Goal: Book appointment/travel/reservation

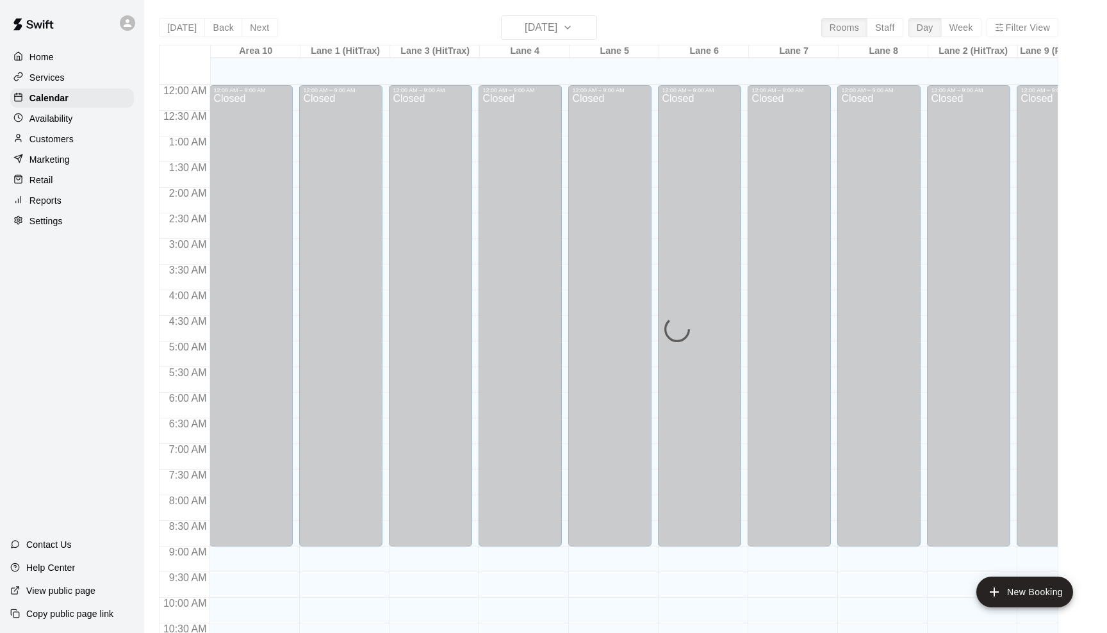
scroll to position [630, 0]
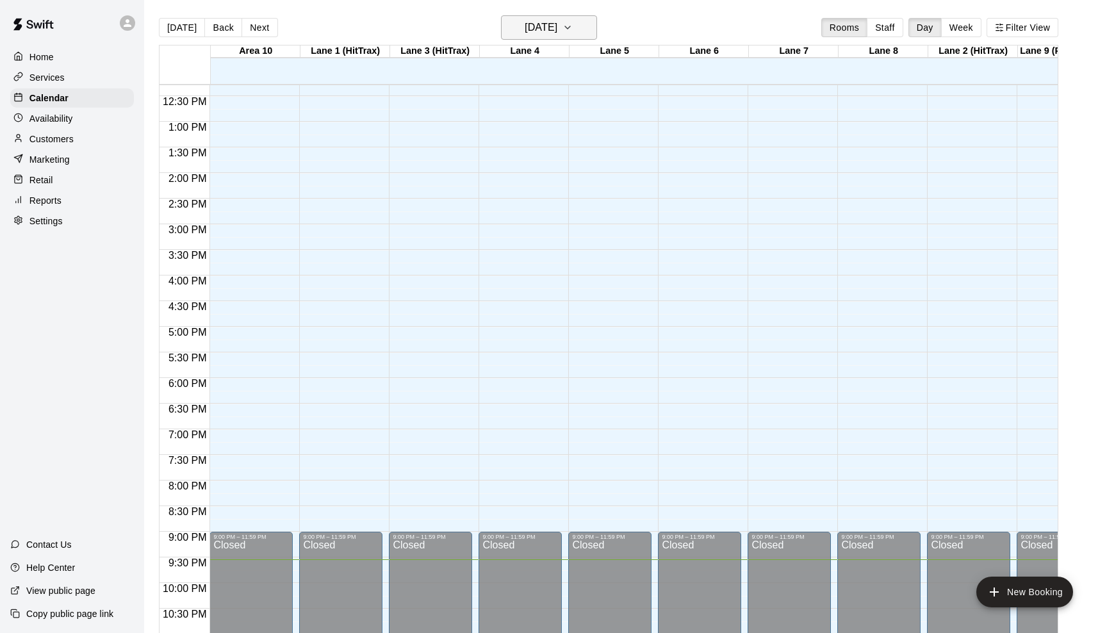
click at [594, 29] on button "[DATE]" at bounding box center [549, 27] width 96 height 24
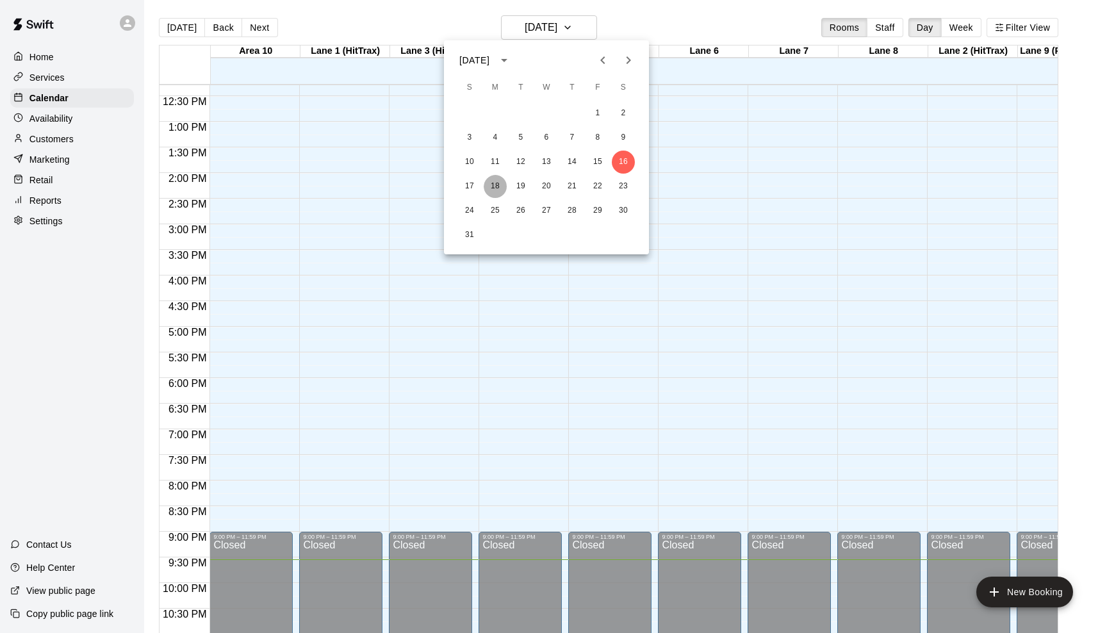
click at [484, 185] on button "18" at bounding box center [495, 186] width 23 height 23
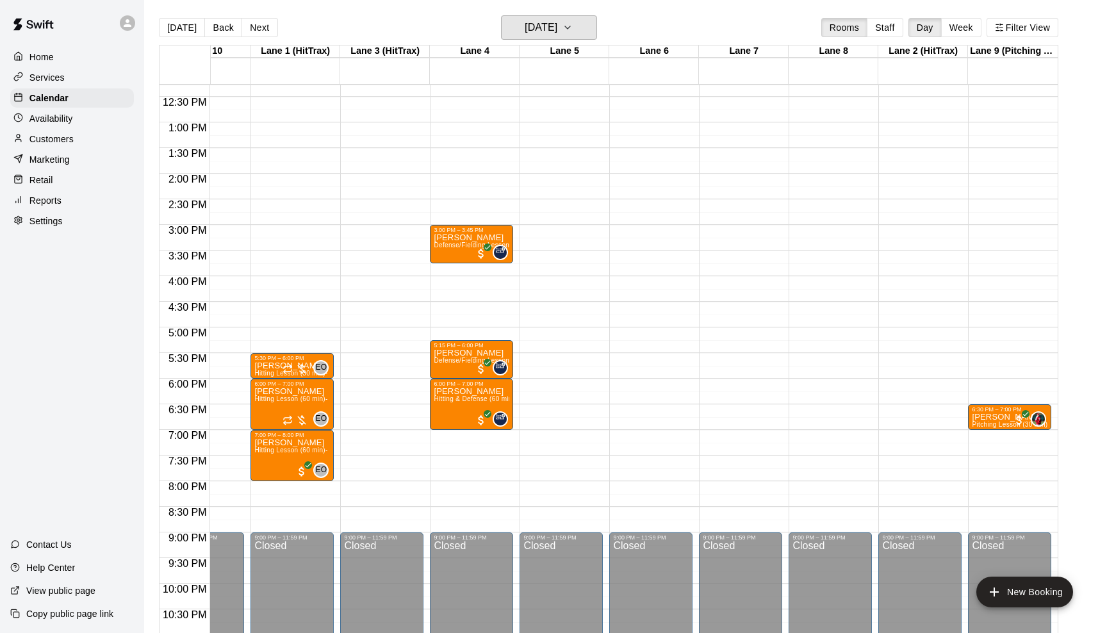
scroll to position [0, 49]
click at [573, 26] on icon "button" at bounding box center [568, 27] width 10 height 15
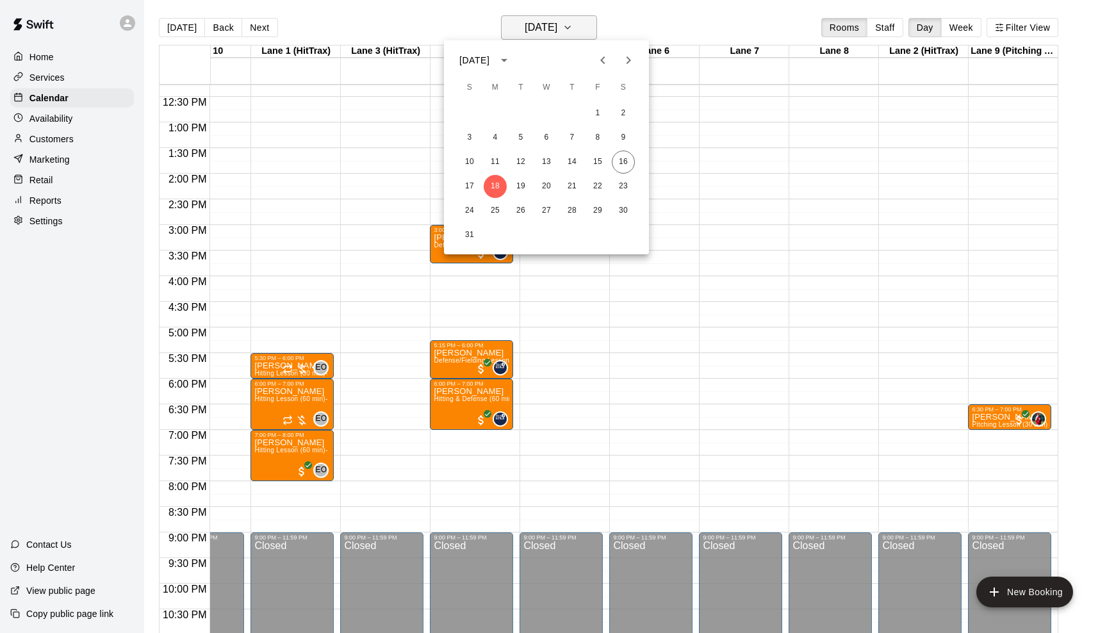
click at [583, 26] on div at bounding box center [553, 316] width 1107 height 633
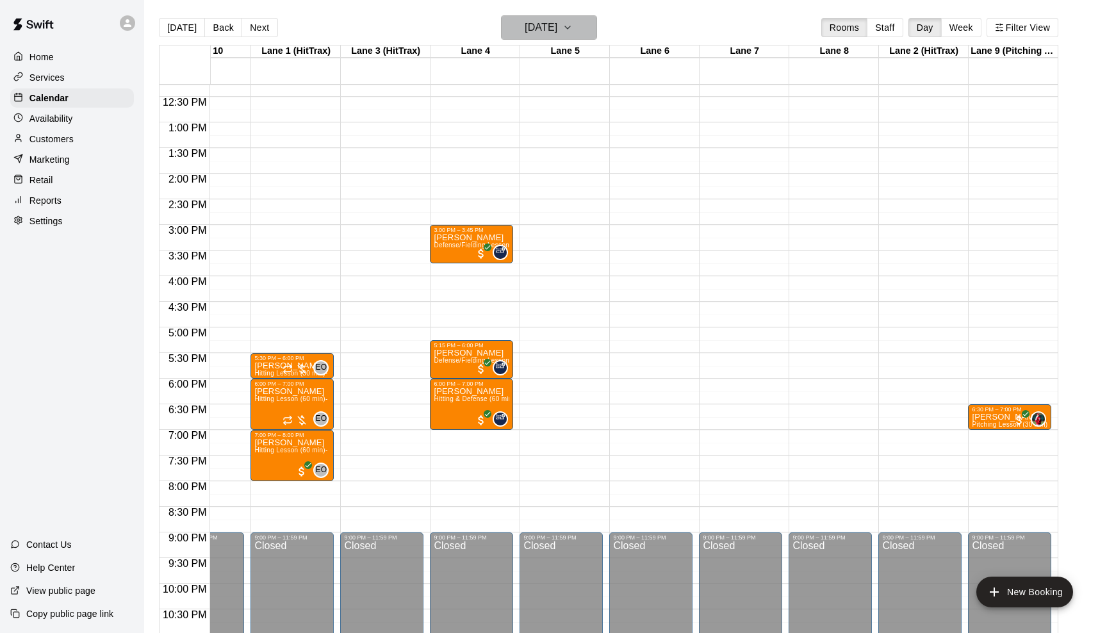
click at [573, 23] on icon "button" at bounding box center [568, 27] width 10 height 15
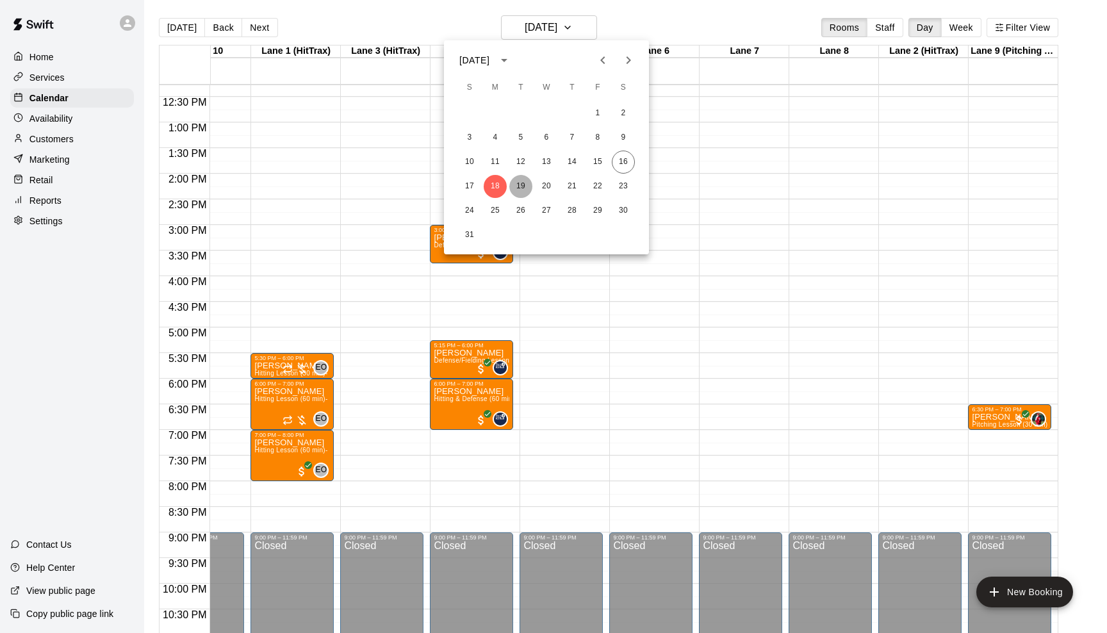
click at [520, 183] on button "19" at bounding box center [520, 186] width 23 height 23
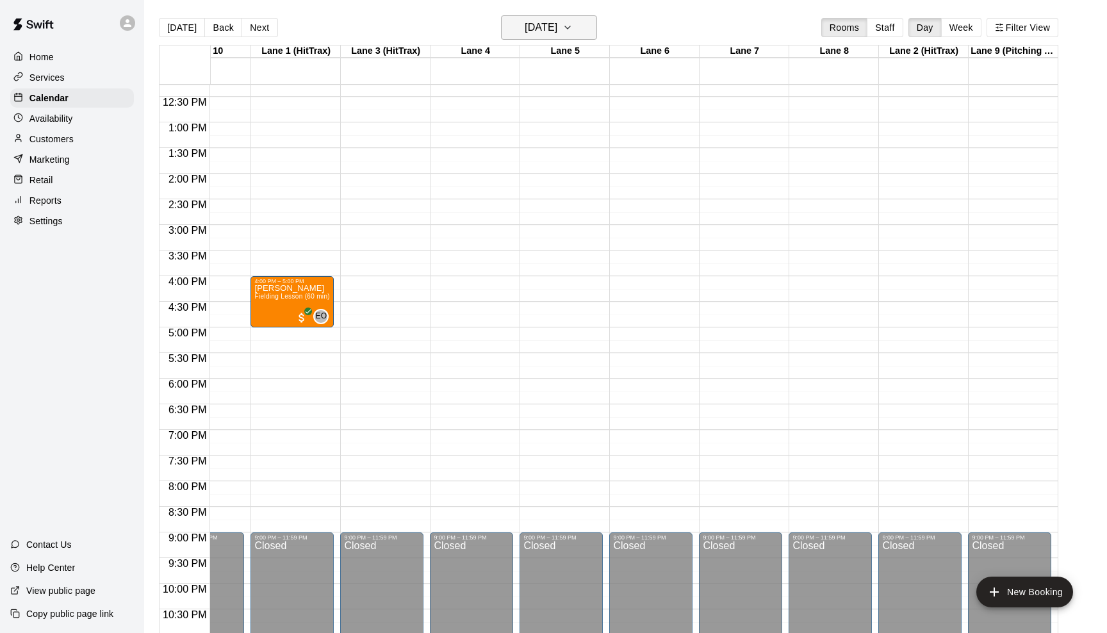
click at [573, 27] on icon "button" at bounding box center [568, 27] width 10 height 15
click at [547, 181] on button "20" at bounding box center [546, 186] width 23 height 23
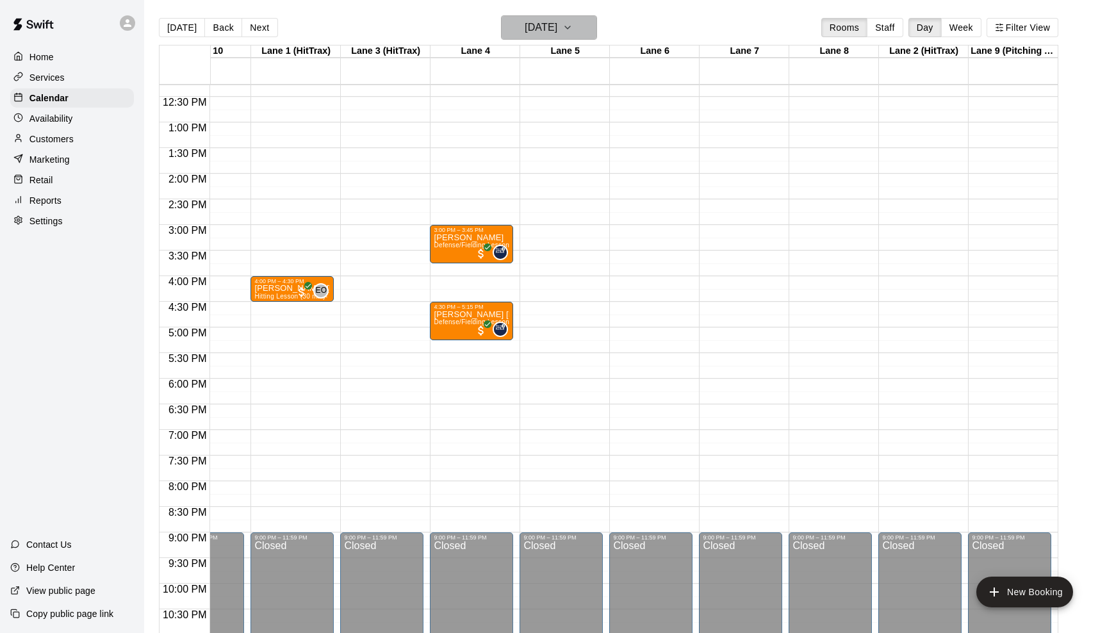
click at [573, 24] on icon "button" at bounding box center [568, 27] width 10 height 15
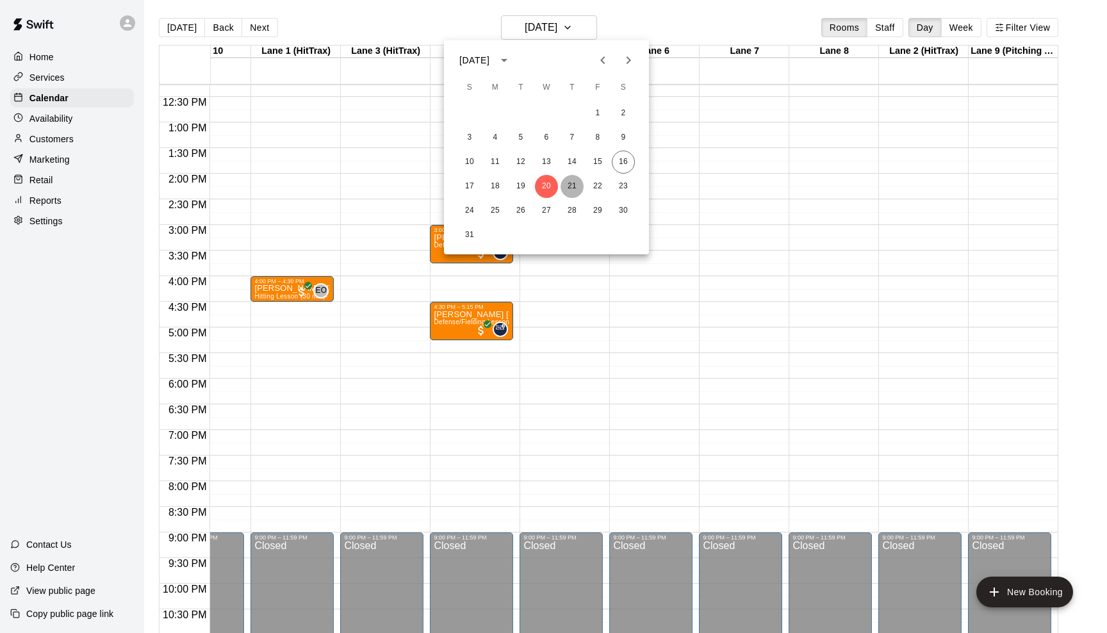
click at [569, 188] on button "21" at bounding box center [572, 186] width 23 height 23
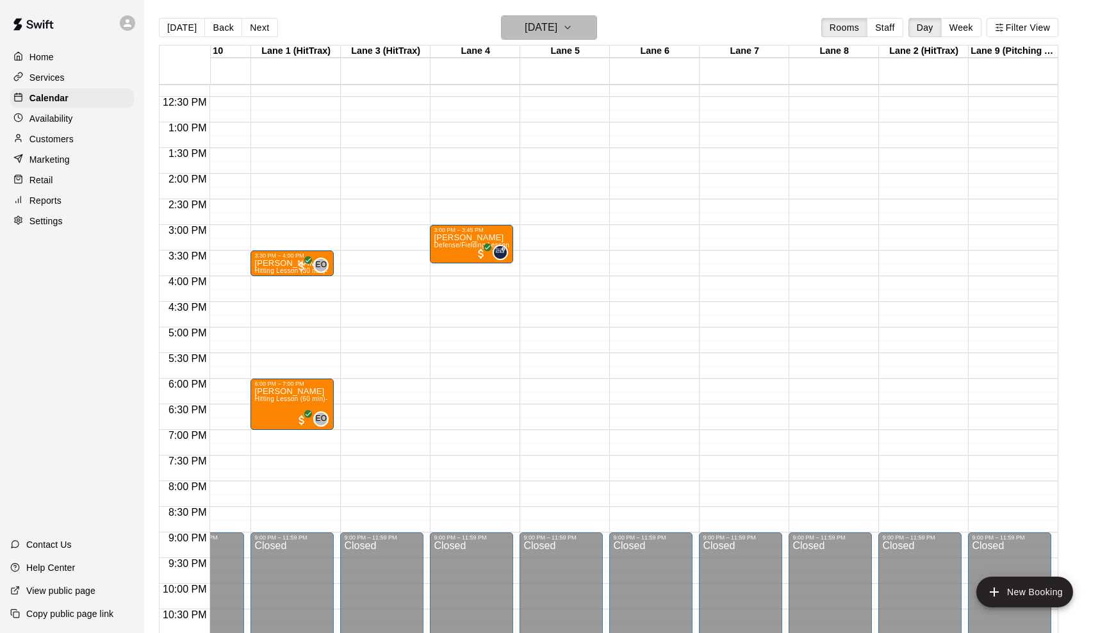
click at [570, 27] on icon "button" at bounding box center [567, 27] width 5 height 3
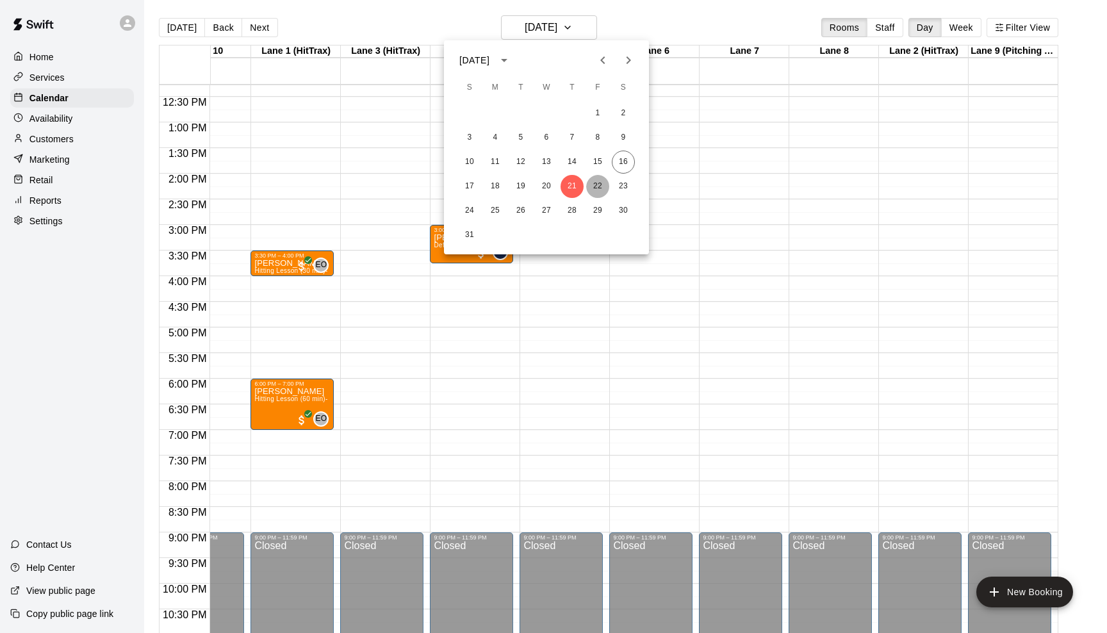
click at [597, 187] on button "22" at bounding box center [597, 186] width 23 height 23
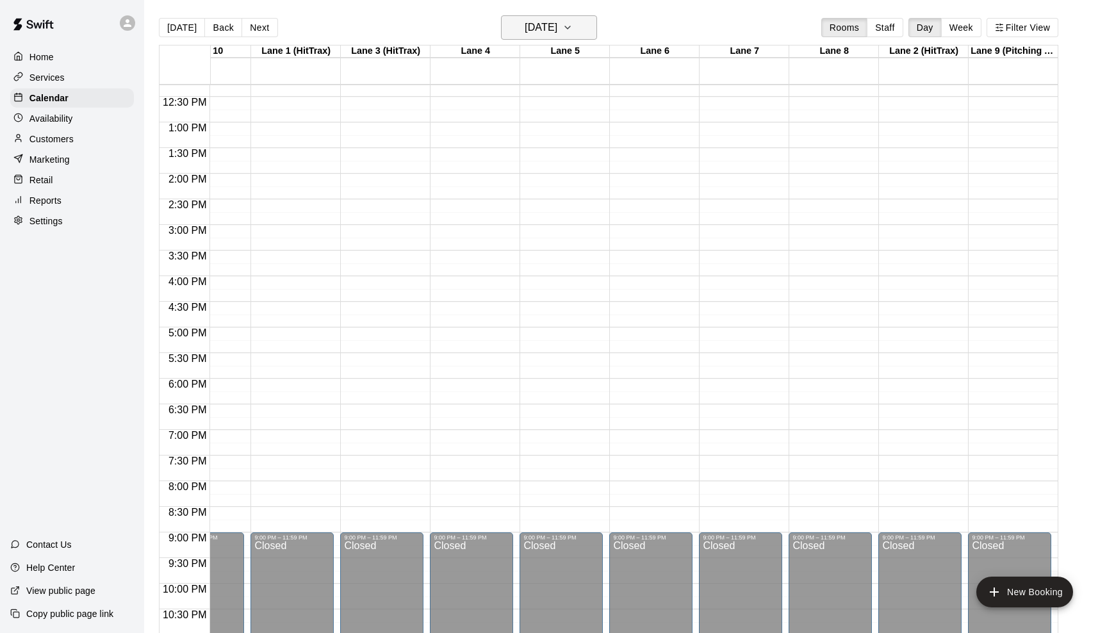
click at [570, 28] on icon "button" at bounding box center [567, 27] width 5 height 3
click at [495, 185] on button "18" at bounding box center [495, 186] width 23 height 23
